Goal: Find specific page/section: Find specific page/section

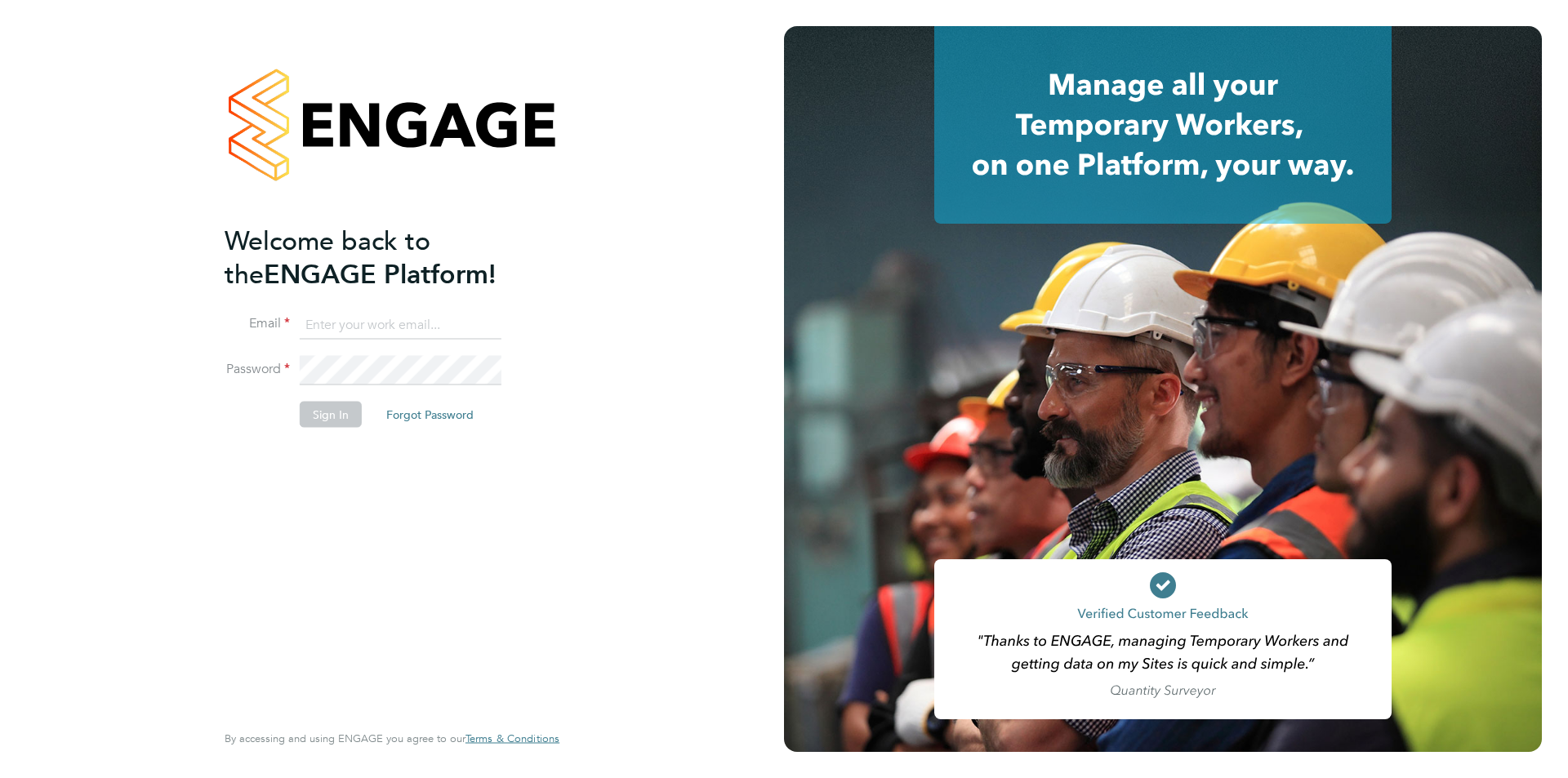
type input "[PERSON_NAME][EMAIL_ADDRESS][PERSON_NAME][DOMAIN_NAME]"
click at [342, 427] on li "Sign In Forgot Password" at bounding box center [384, 422] width 319 height 42
click at [333, 416] on button "Sign In" at bounding box center [330, 414] width 62 height 26
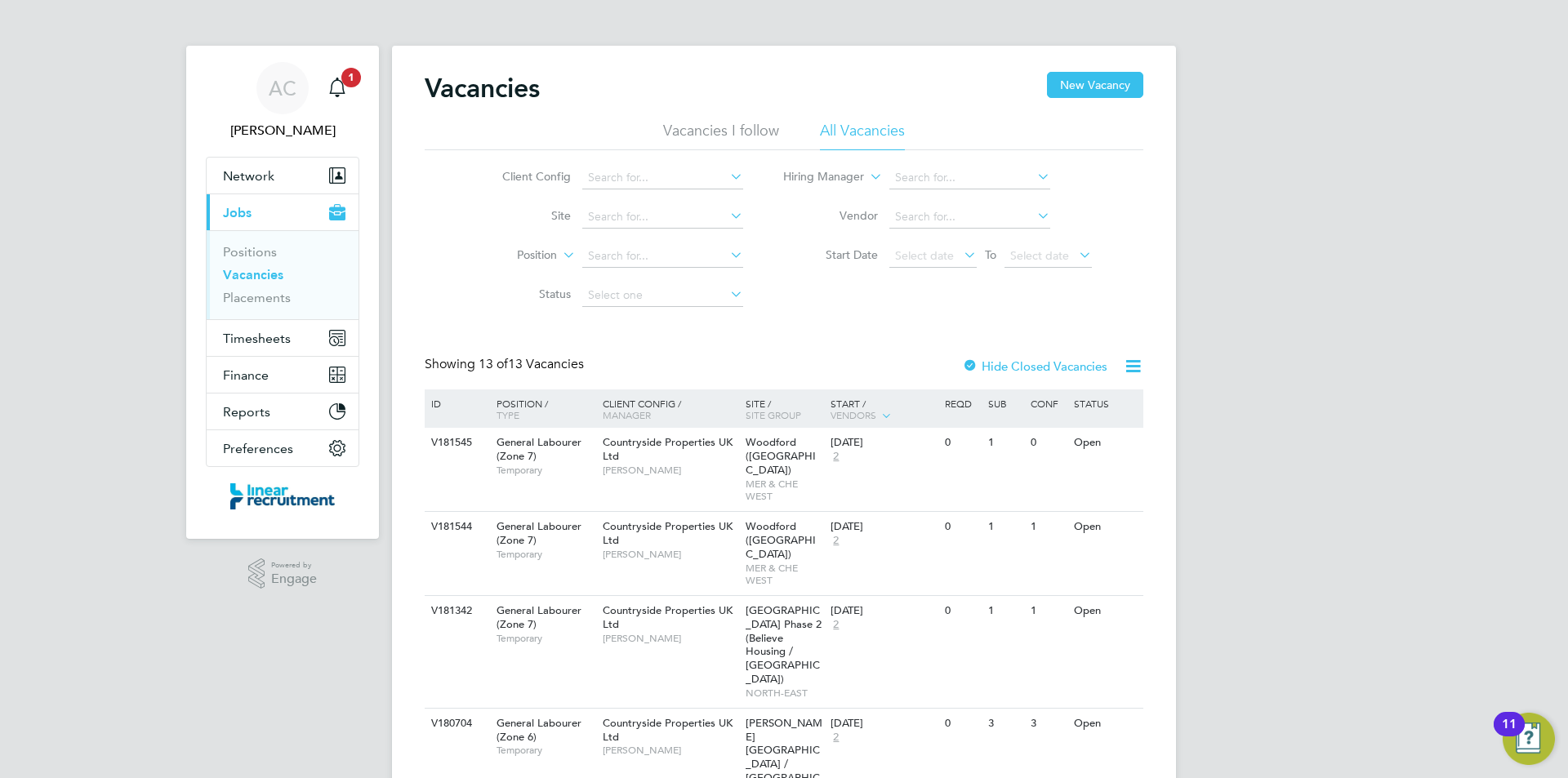
click at [248, 306] on ul "Positions Vacancies Placements" at bounding box center [282, 275] width 152 height 89
click at [249, 303] on link "Placements" at bounding box center [257, 297] width 68 height 16
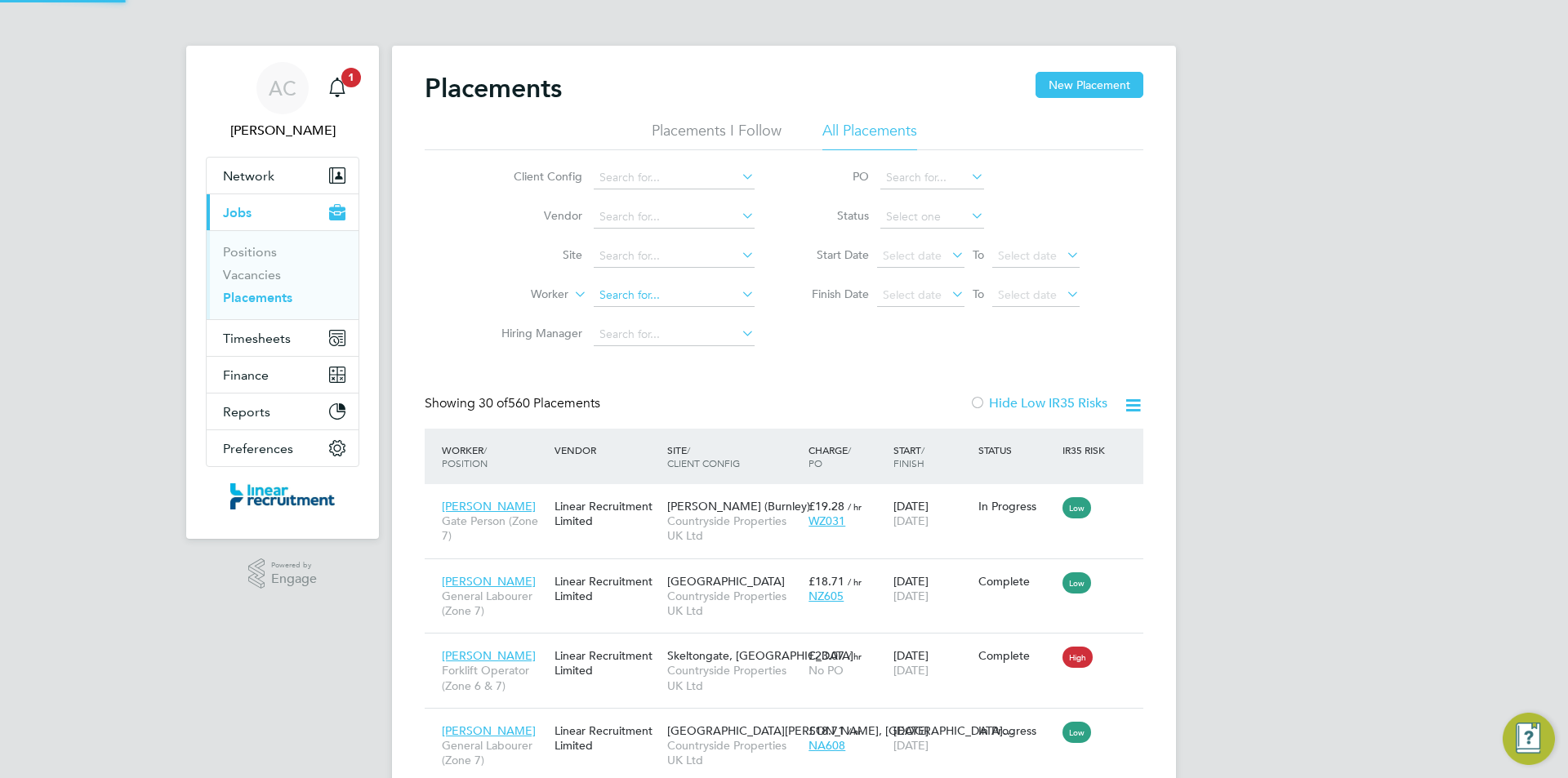
click at [645, 291] on input at bounding box center [673, 295] width 161 height 23
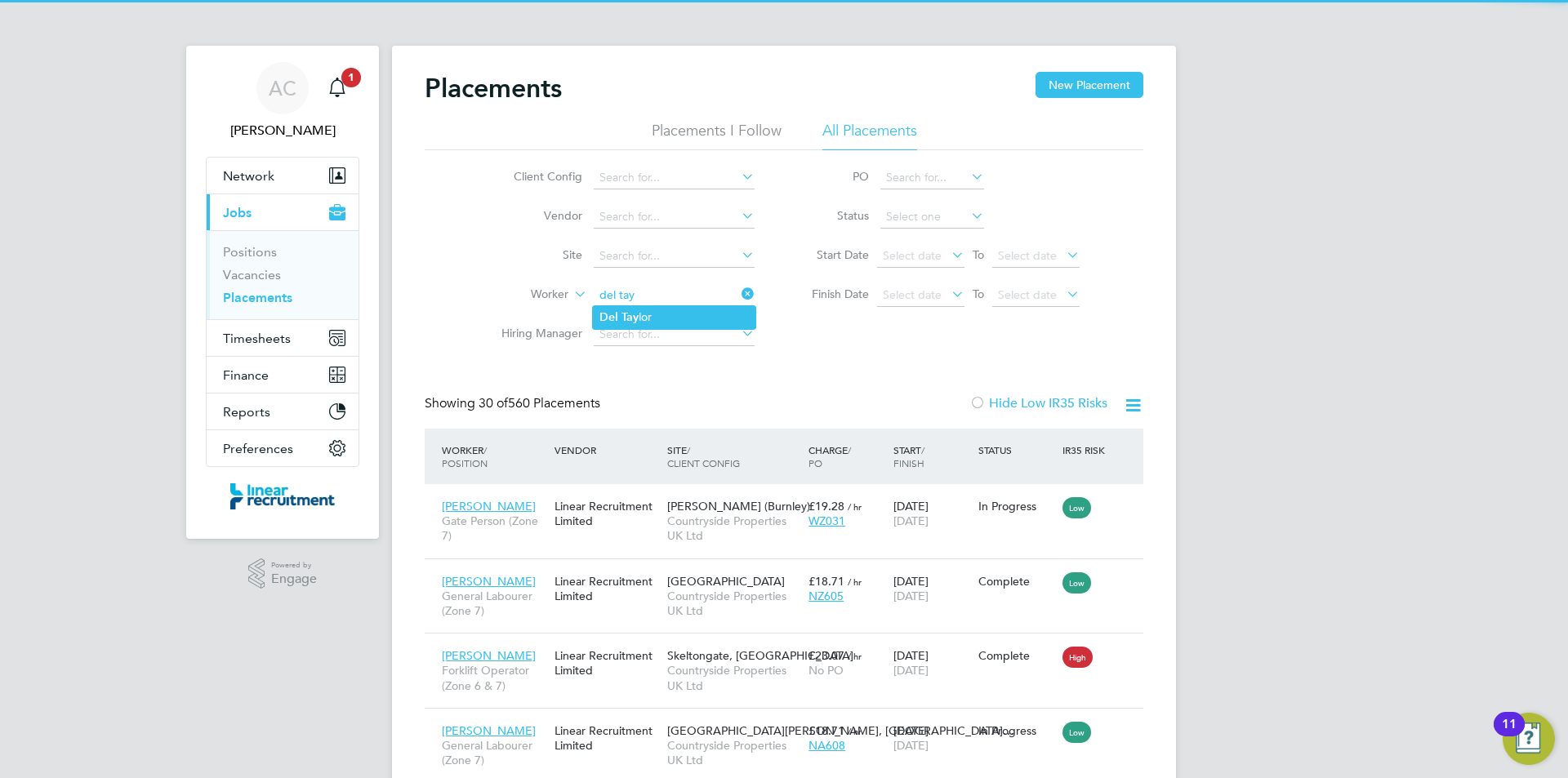
click at [636, 313] on b "Tay" at bounding box center [630, 317] width 17 height 14
type input "Del Taylor"
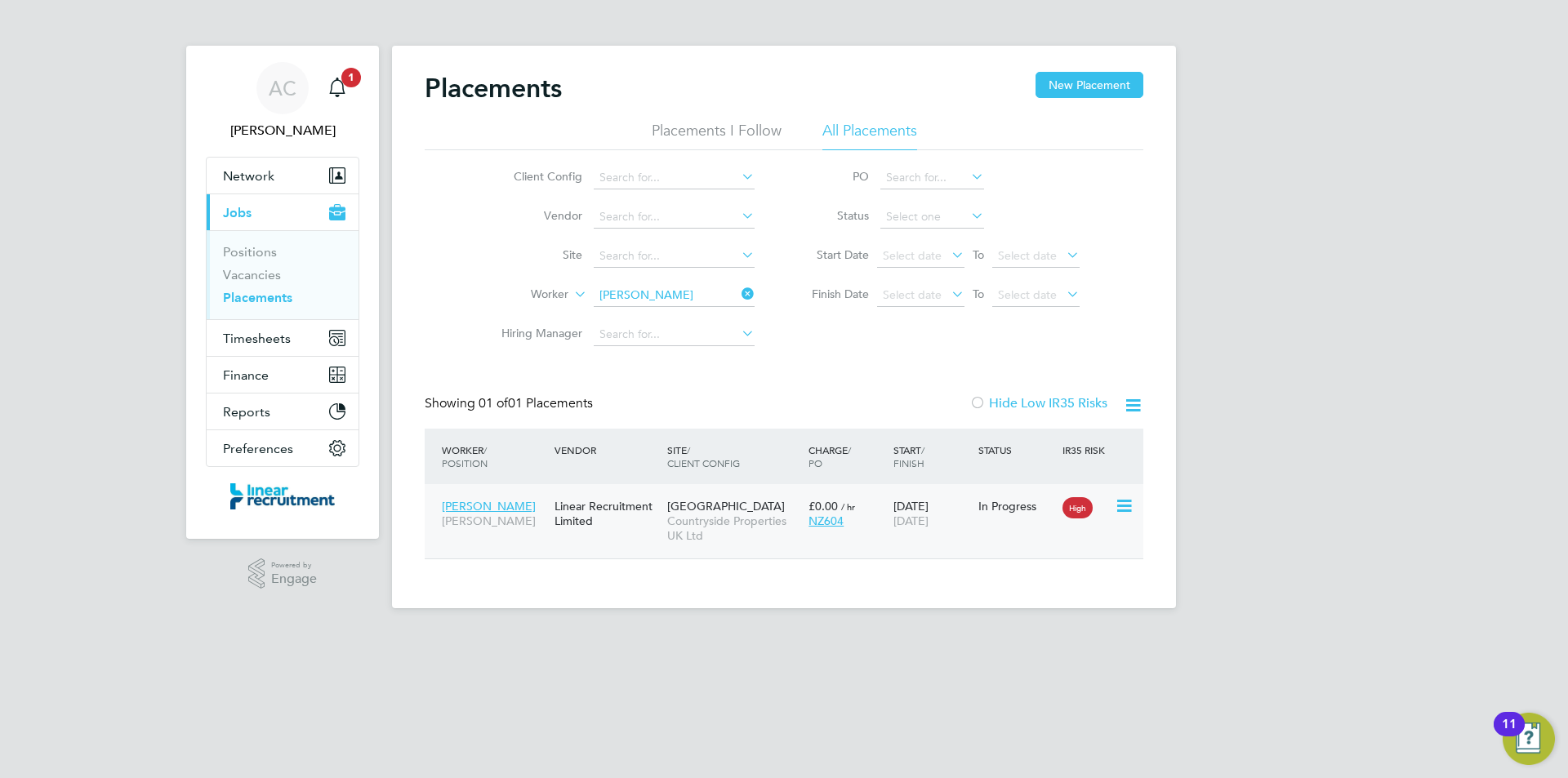
click at [815, 543] on div "Del Taylor Joiner Linear Recruitment Limited Sunderland Civic Centre Countrysid…" at bounding box center [784, 521] width 719 height 74
click at [636, 531] on div "Linear Recruitment Limited" at bounding box center [607, 513] width 113 height 45
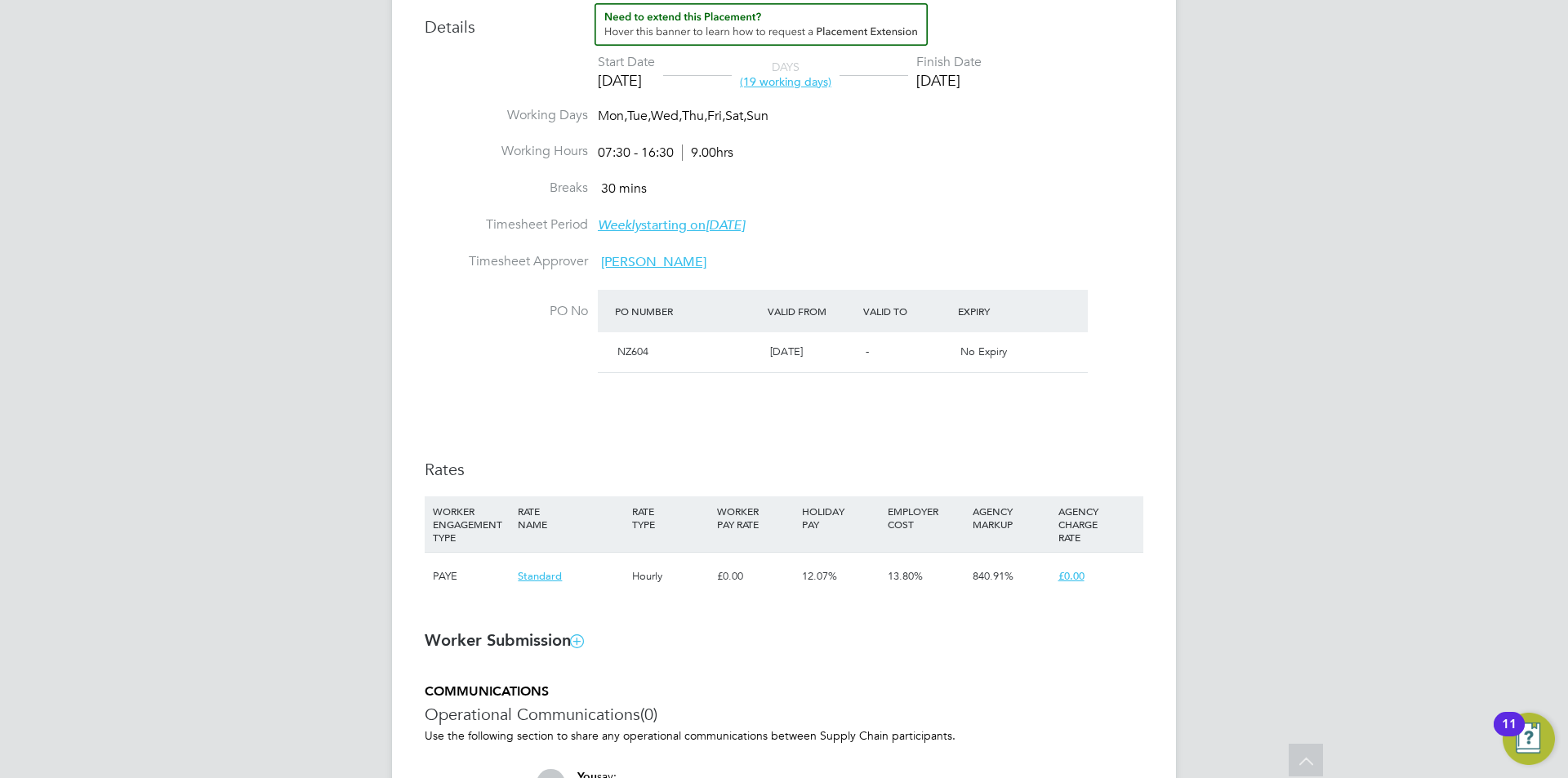
scroll to position [735, 0]
